Goal: Task Accomplishment & Management: Use online tool/utility

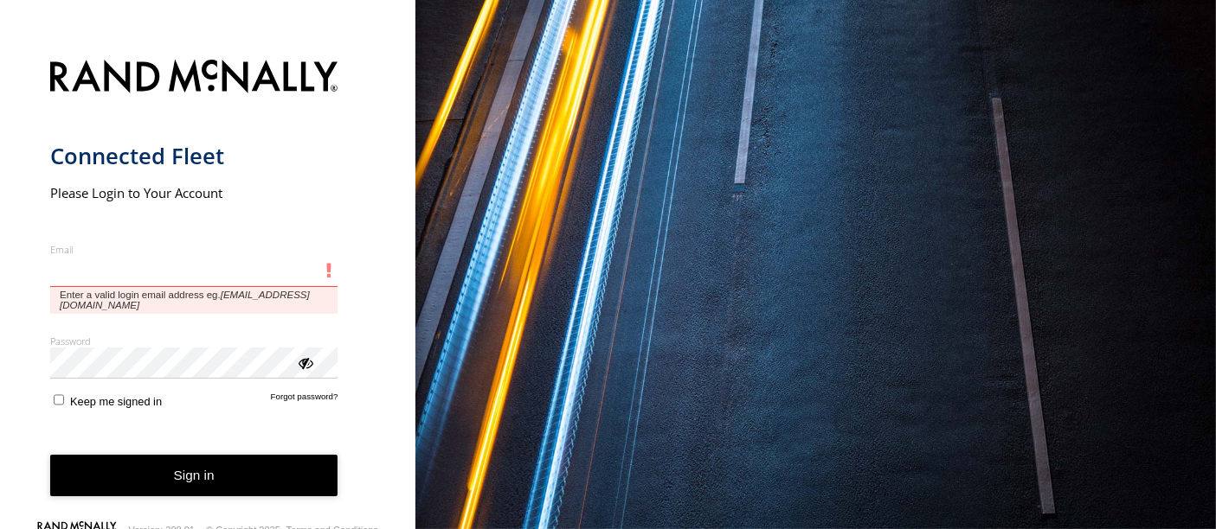
type input "**********"
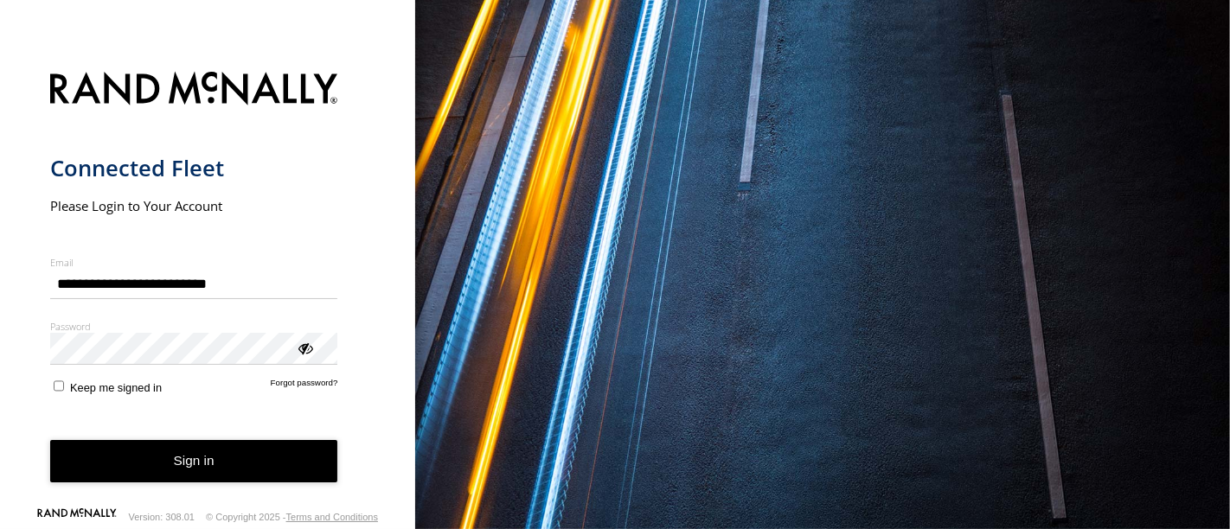
click at [272, 483] on button "Sign in" at bounding box center [194, 461] width 288 height 42
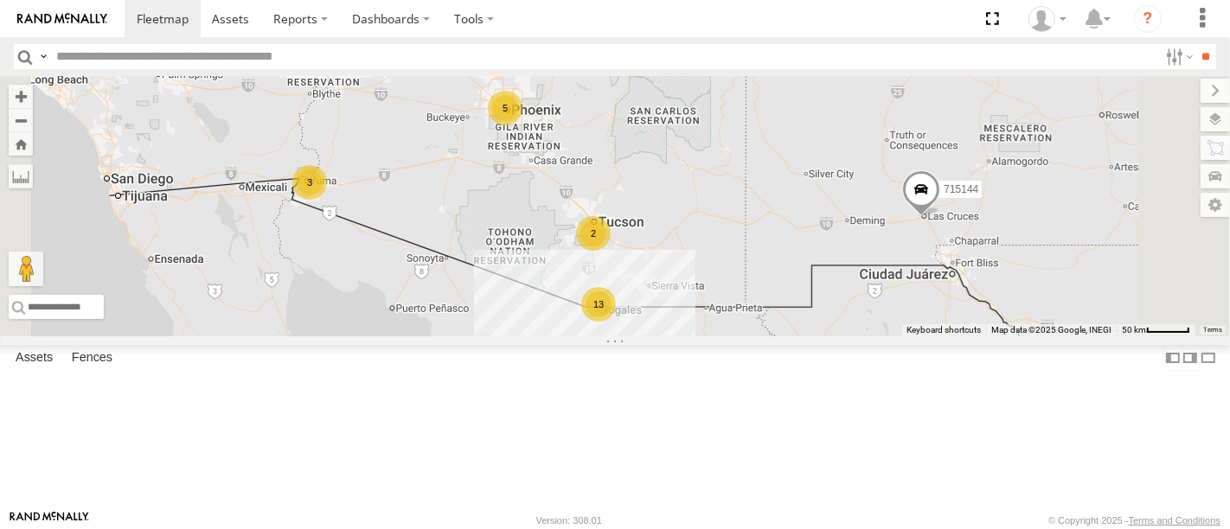
click at [0, 0] on div "F19-02 (60) - [PERSON_NAME]" at bounding box center [0, 0] width 0 height 0
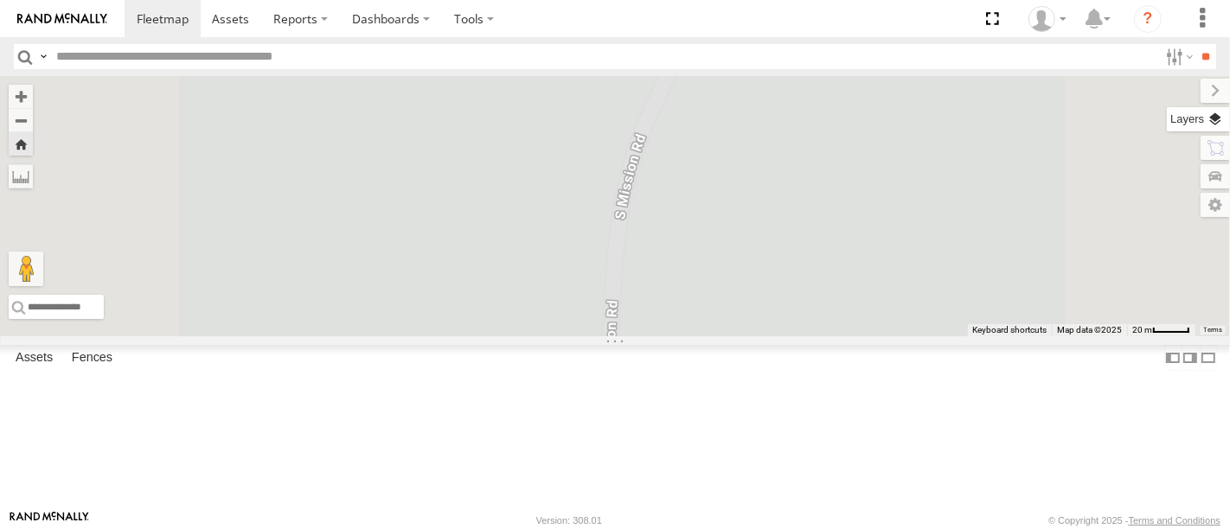
click at [1219, 118] on label at bounding box center [1198, 119] width 63 height 24
click at [0, 0] on span "Basemaps" at bounding box center [0, 0] width 0 height 0
click at [0, 0] on span "Satellite" at bounding box center [0, 0] width 0 height 0
click at [1172, 94] on label at bounding box center [1201, 91] width 58 height 24
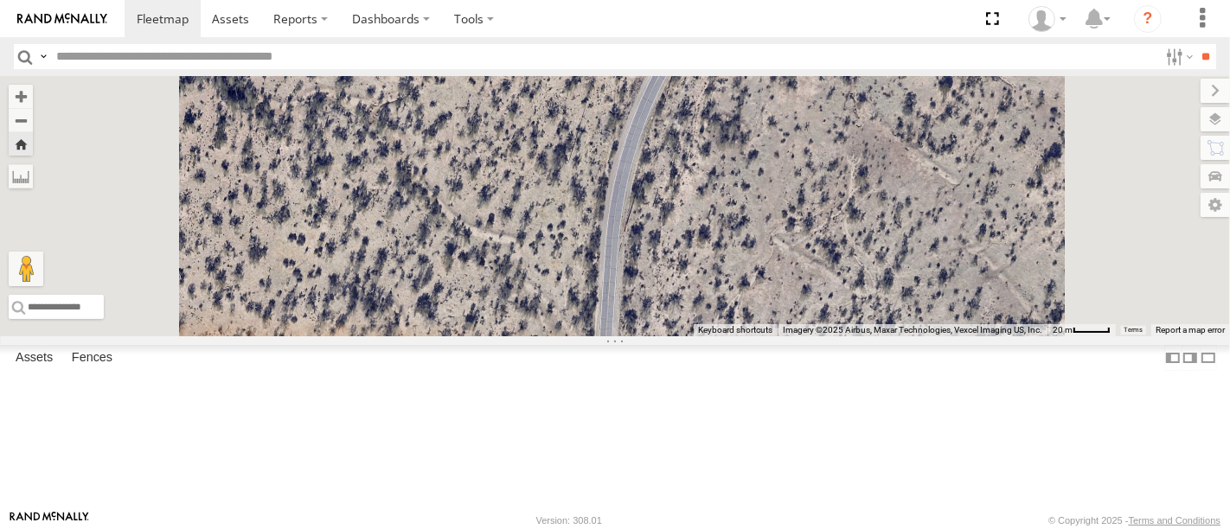
drag, startPoint x: 875, startPoint y: 304, endPoint x: 892, endPoint y: 138, distance: 166.2
click at [876, 149] on div "F19-02 (60) - [PERSON_NAME]" at bounding box center [615, 206] width 1230 height 260
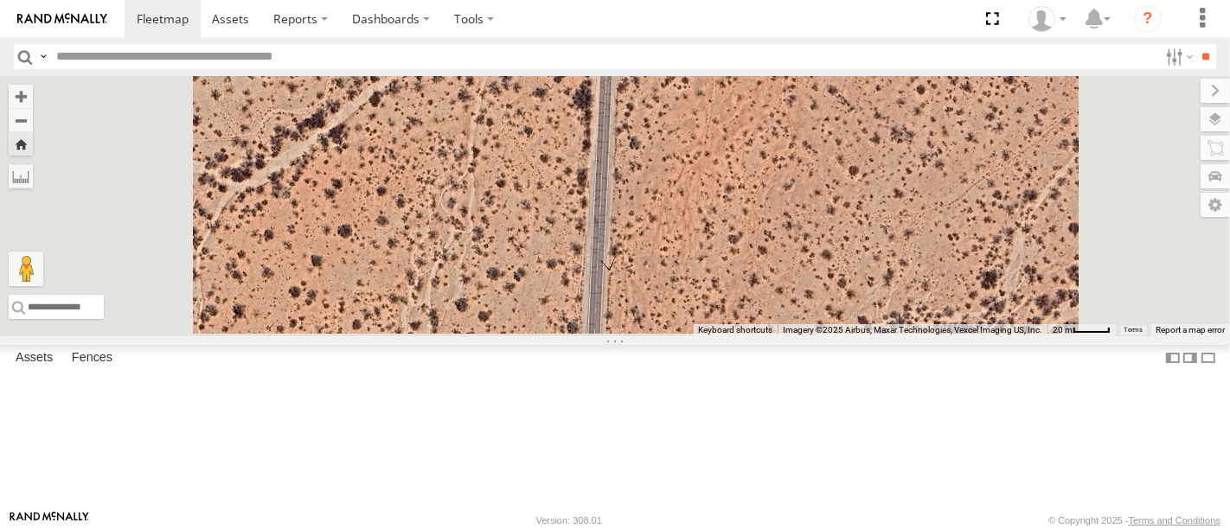
drag, startPoint x: 853, startPoint y: 244, endPoint x: 862, endPoint y: 182, distance: 62.9
click at [861, 187] on div "F19-02 (60) - [PERSON_NAME]" at bounding box center [615, 206] width 1230 height 260
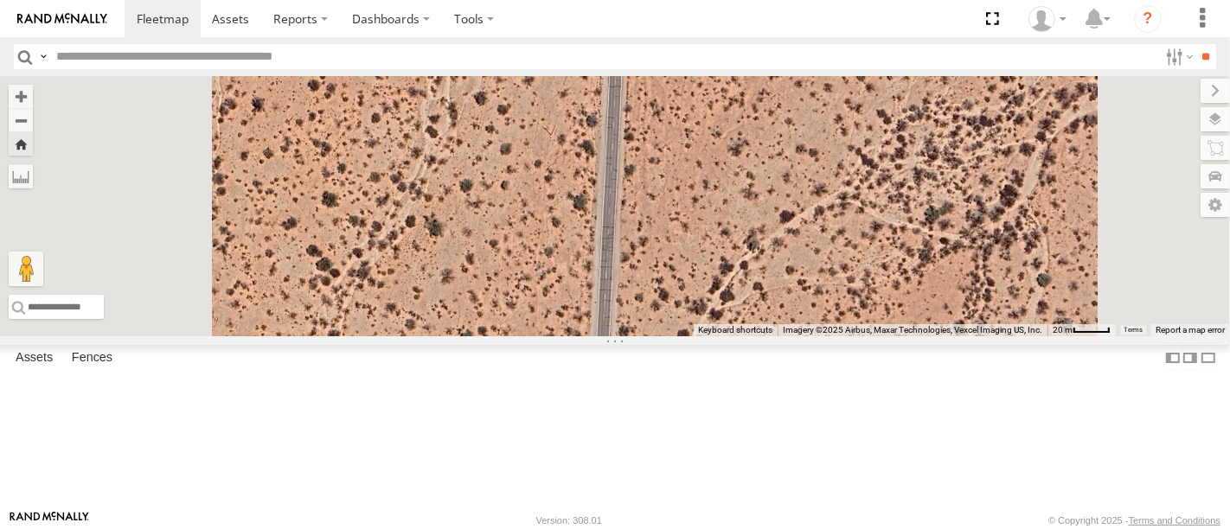
drag, startPoint x: 846, startPoint y: 349, endPoint x: 866, endPoint y: 208, distance: 142.4
click at [863, 222] on div "F19-02 (60) - [PERSON_NAME]" at bounding box center [615, 206] width 1230 height 260
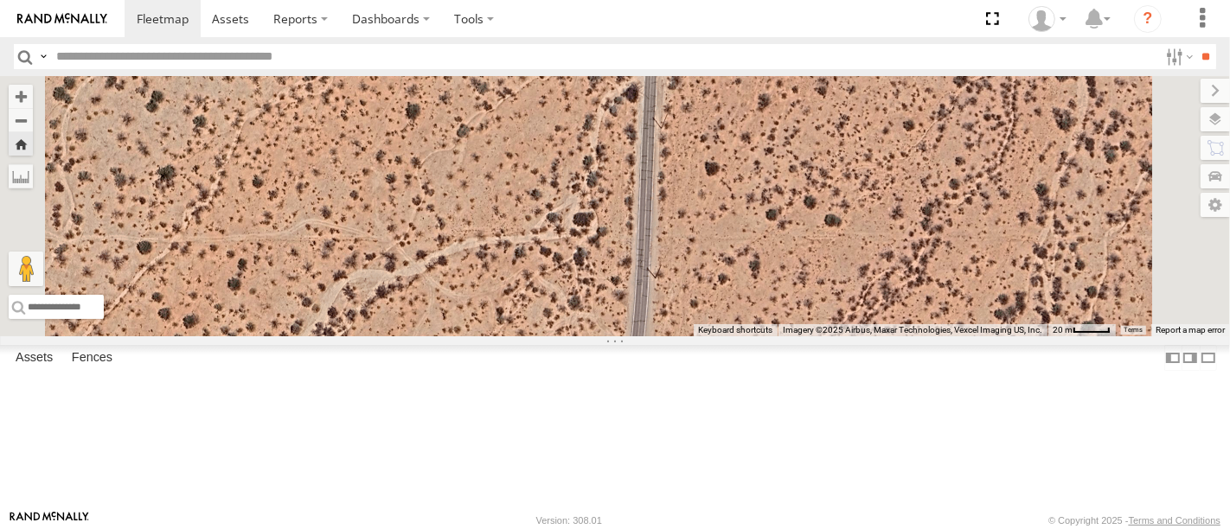
drag, startPoint x: 855, startPoint y: 344, endPoint x: 876, endPoint y: 157, distance: 189.0
click at [870, 200] on div "F19-02 (60) - [PERSON_NAME]" at bounding box center [615, 206] width 1230 height 260
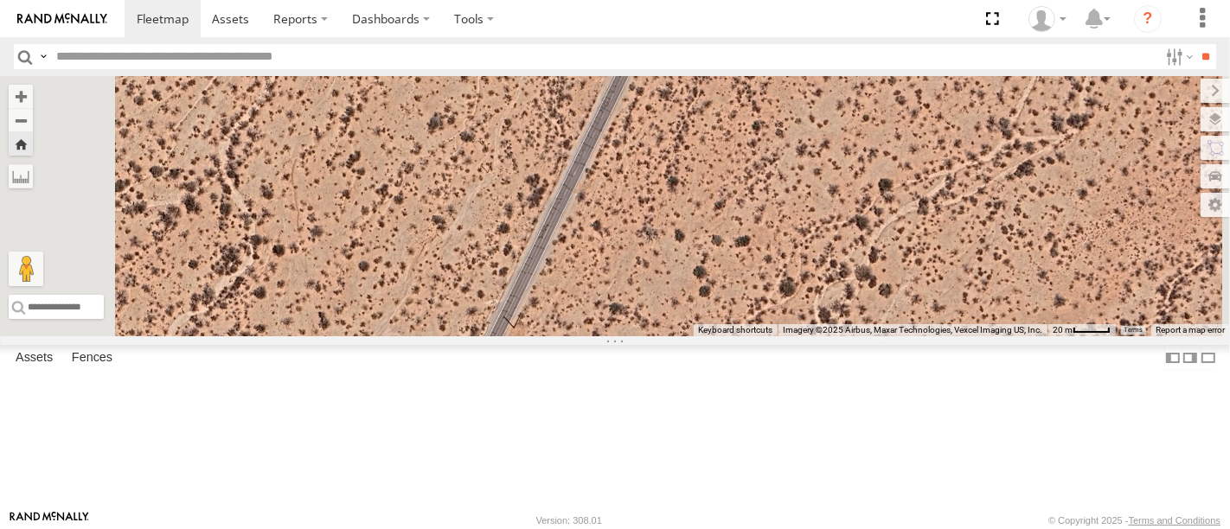
drag, startPoint x: 786, startPoint y: 310, endPoint x: 885, endPoint y: 173, distance: 169.1
click at [875, 191] on div "F19-02 (60) - [PERSON_NAME]" at bounding box center [615, 206] width 1230 height 260
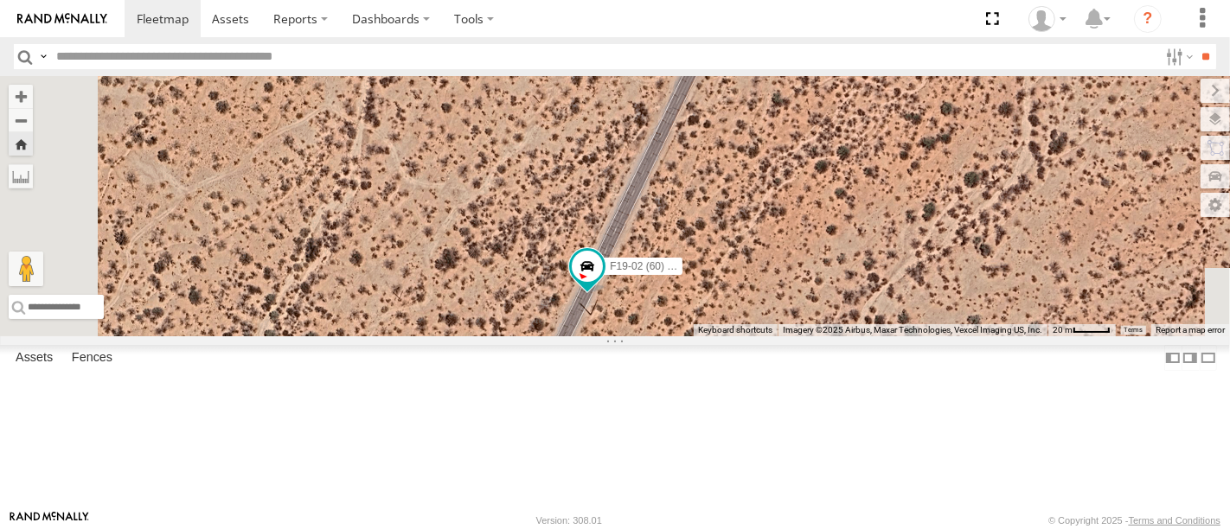
drag, startPoint x: 858, startPoint y: 311, endPoint x: 927, endPoint y: 147, distance: 177.2
click at [916, 182] on div "F19-02 (60) - [PERSON_NAME]" at bounding box center [615, 206] width 1230 height 260
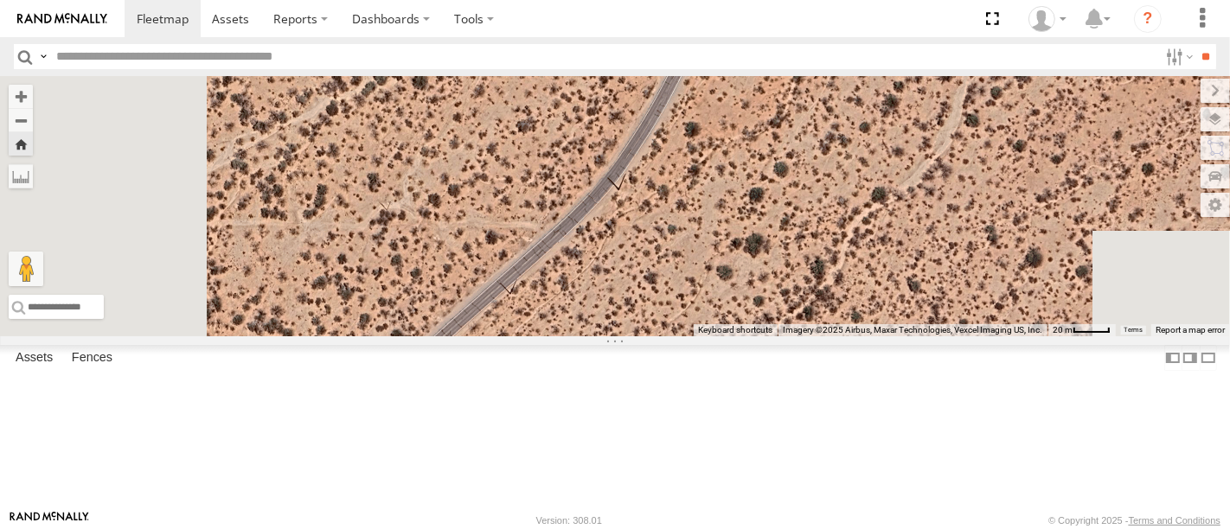
drag, startPoint x: 813, startPoint y: 323, endPoint x: 936, endPoint y: 156, distance: 207.3
click at [919, 192] on div "F19-02 (60) - [PERSON_NAME]" at bounding box center [615, 206] width 1230 height 260
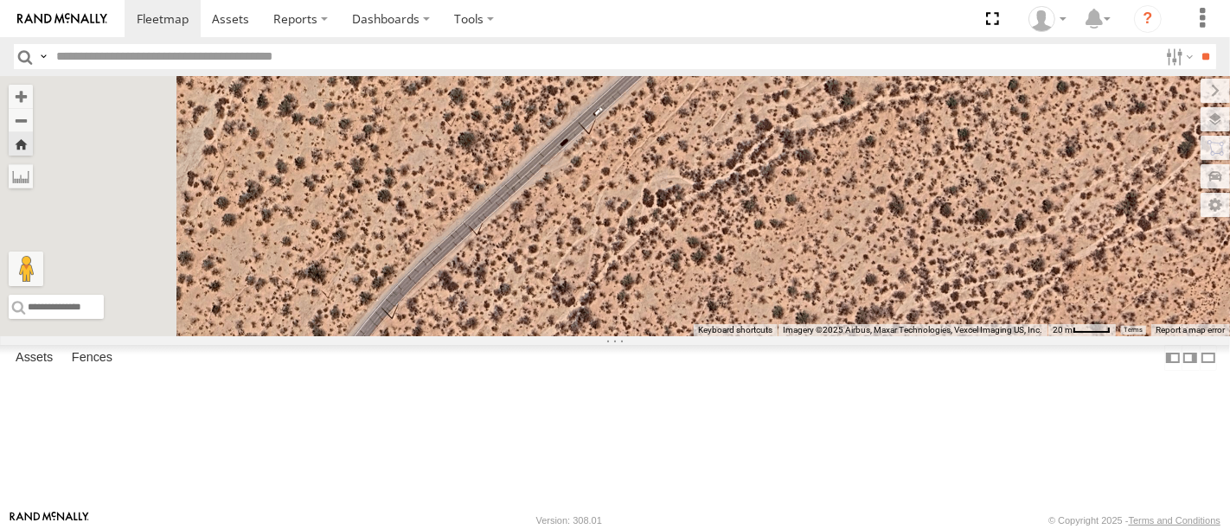
drag, startPoint x: 754, startPoint y: 300, endPoint x: 831, endPoint y: 146, distance: 172.2
click at [820, 195] on div "F19-02 (60) - [PERSON_NAME]" at bounding box center [615, 206] width 1230 height 260
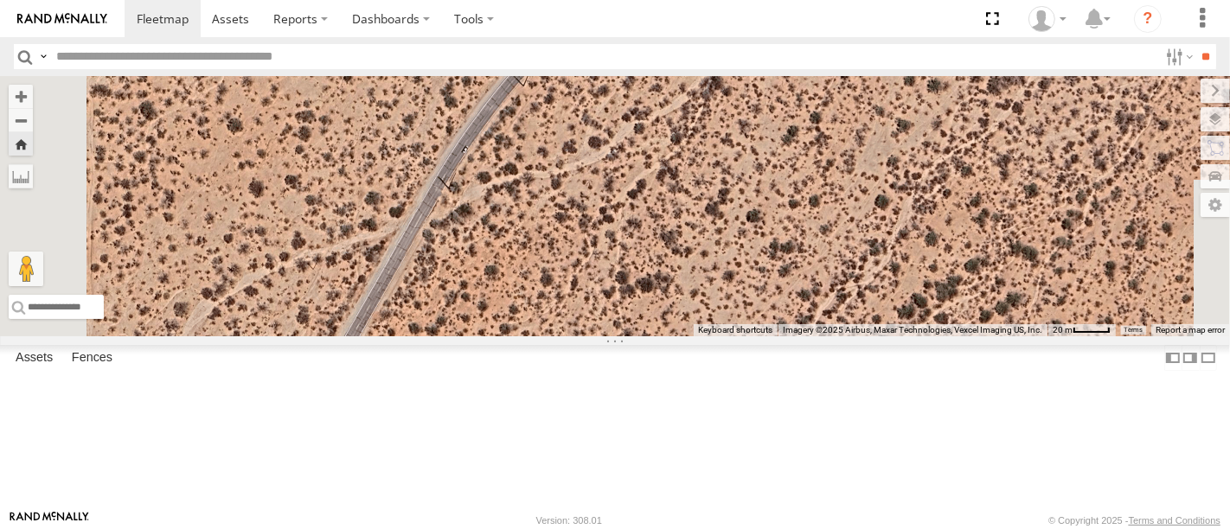
drag, startPoint x: 674, startPoint y: 329, endPoint x: 783, endPoint y: 171, distance: 191.5
click at [760, 196] on div "F19-02 (60) - [PERSON_NAME]" at bounding box center [615, 206] width 1230 height 260
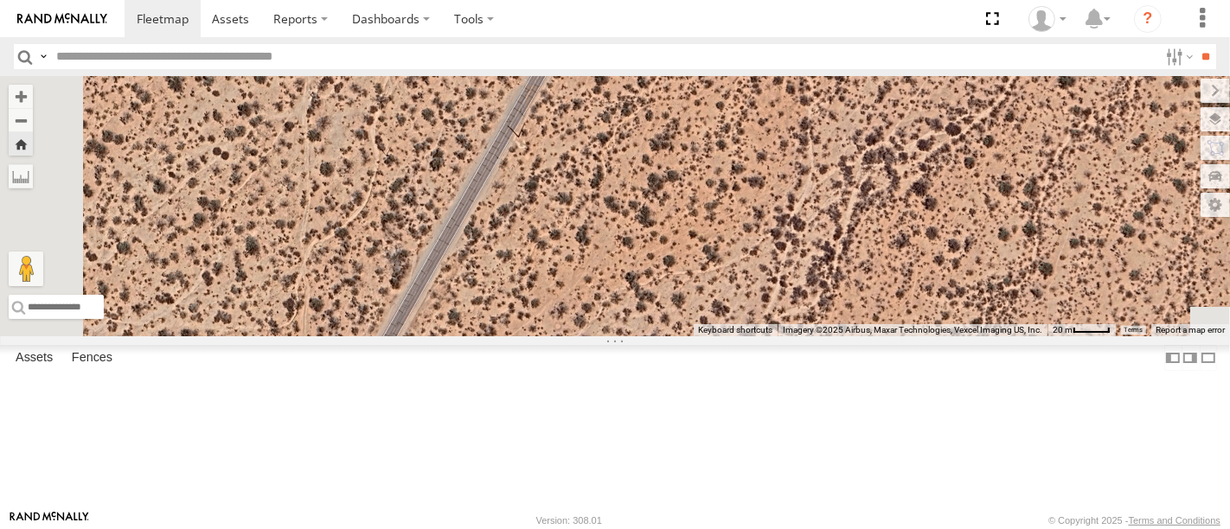
drag, startPoint x: 685, startPoint y: 343, endPoint x: 875, endPoint y: 164, distance: 260.7
click at [804, 230] on div "F19-02 (60) - [PERSON_NAME]" at bounding box center [615, 206] width 1230 height 260
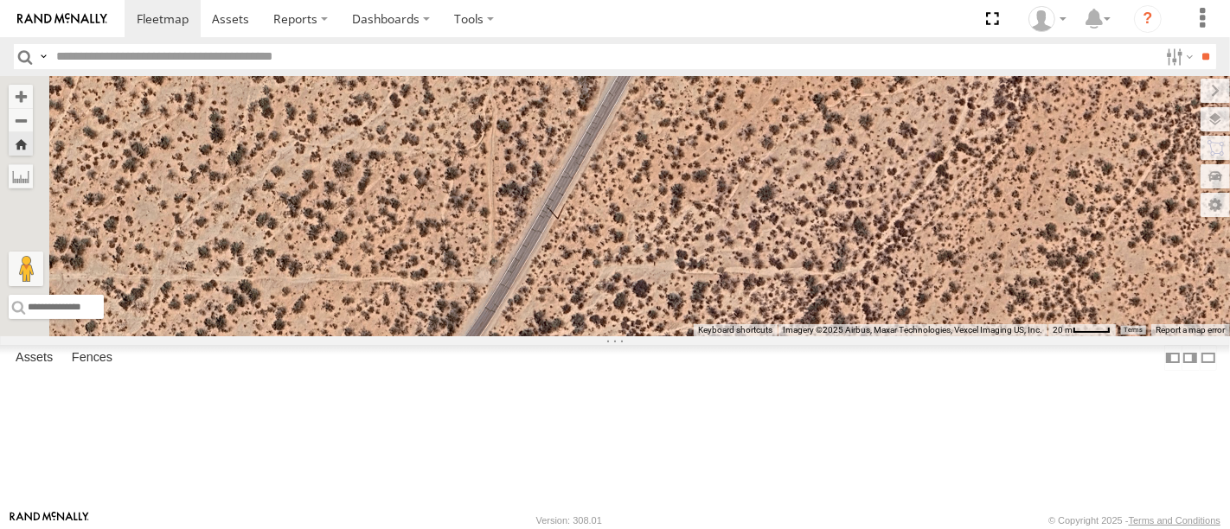
drag, startPoint x: 702, startPoint y: 363, endPoint x: 859, endPoint y: 160, distance: 257.2
click at [815, 234] on div "F19-02 (60) - [PERSON_NAME]" at bounding box center [615, 206] width 1230 height 260
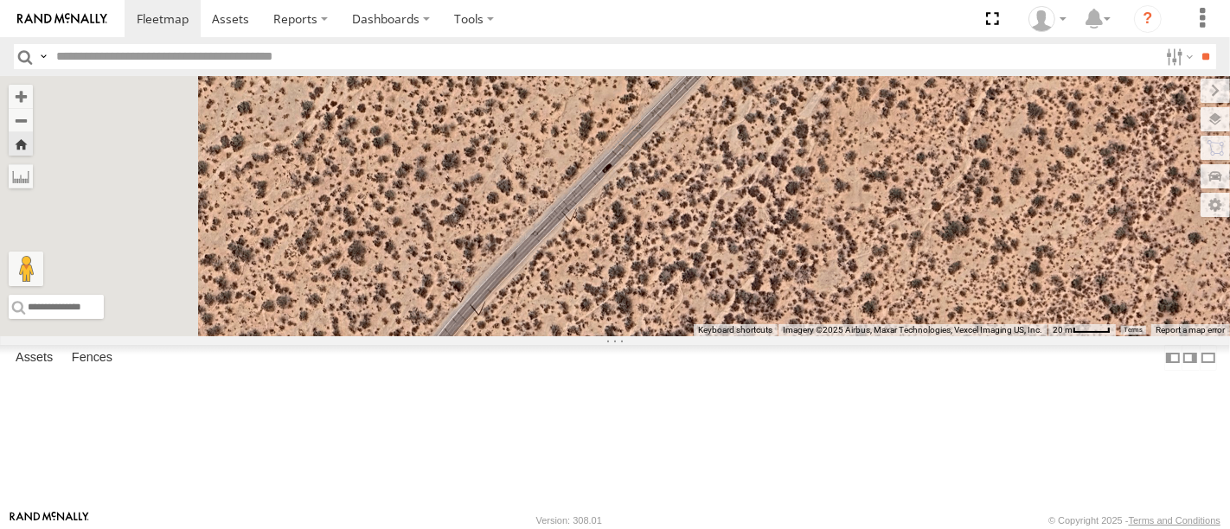
drag, startPoint x: 733, startPoint y: 340, endPoint x: 867, endPoint y: 196, distance: 197.1
click at [851, 215] on div "F19-02 (60) - [PERSON_NAME]" at bounding box center [615, 206] width 1230 height 260
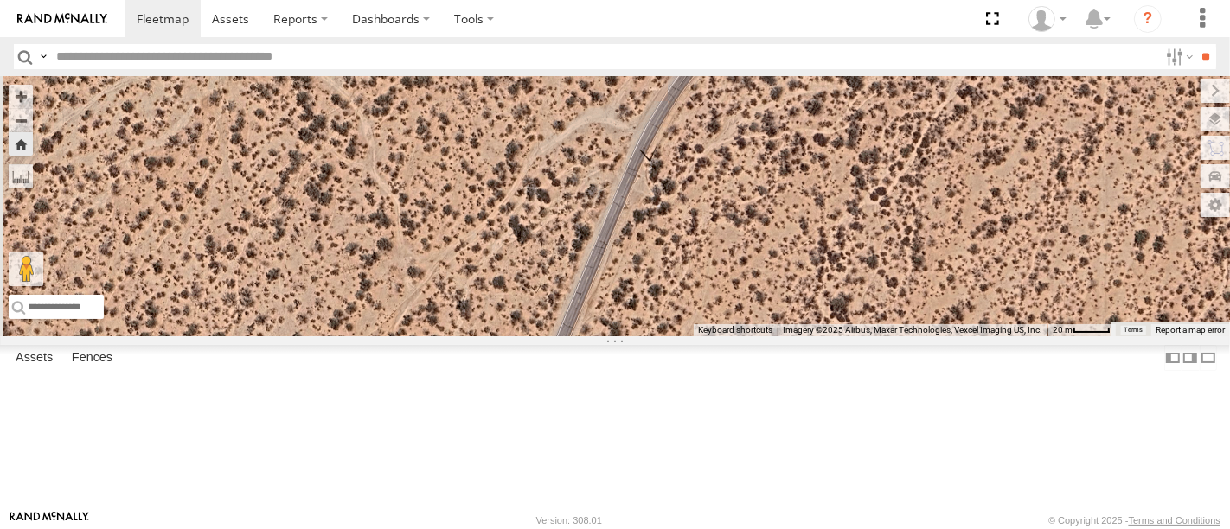
drag, startPoint x: 780, startPoint y: 321, endPoint x: 773, endPoint y: 215, distance: 105.7
click at [776, 239] on div "F19-02 (60) - [PERSON_NAME]" at bounding box center [615, 206] width 1230 height 260
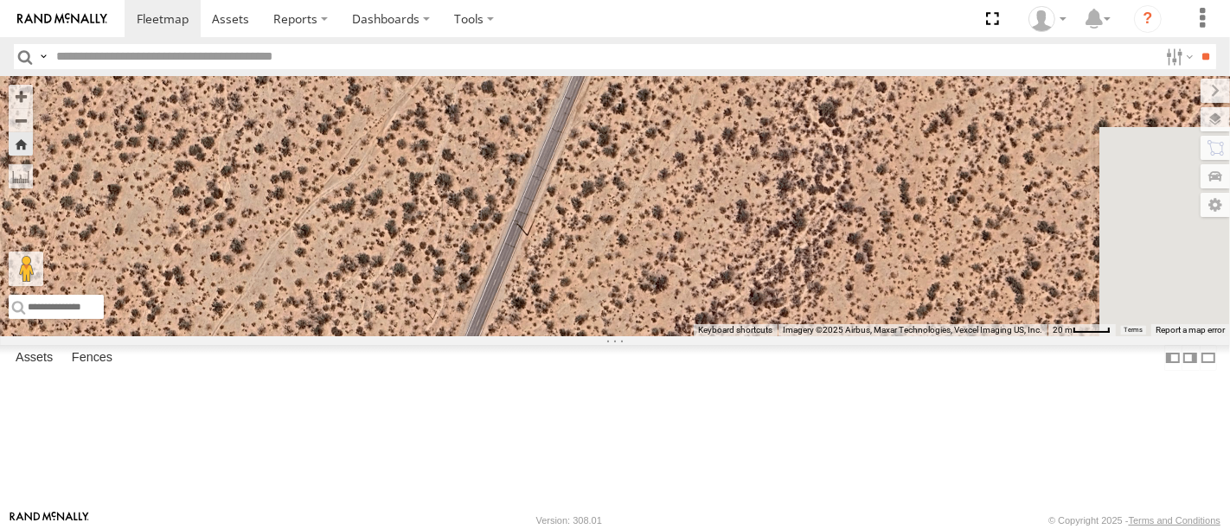
click at [0, 0] on div "F19-02 (60) - [PERSON_NAME]" at bounding box center [0, 0] width 0 height 0
